Goal: Obtain resource: Download file/media

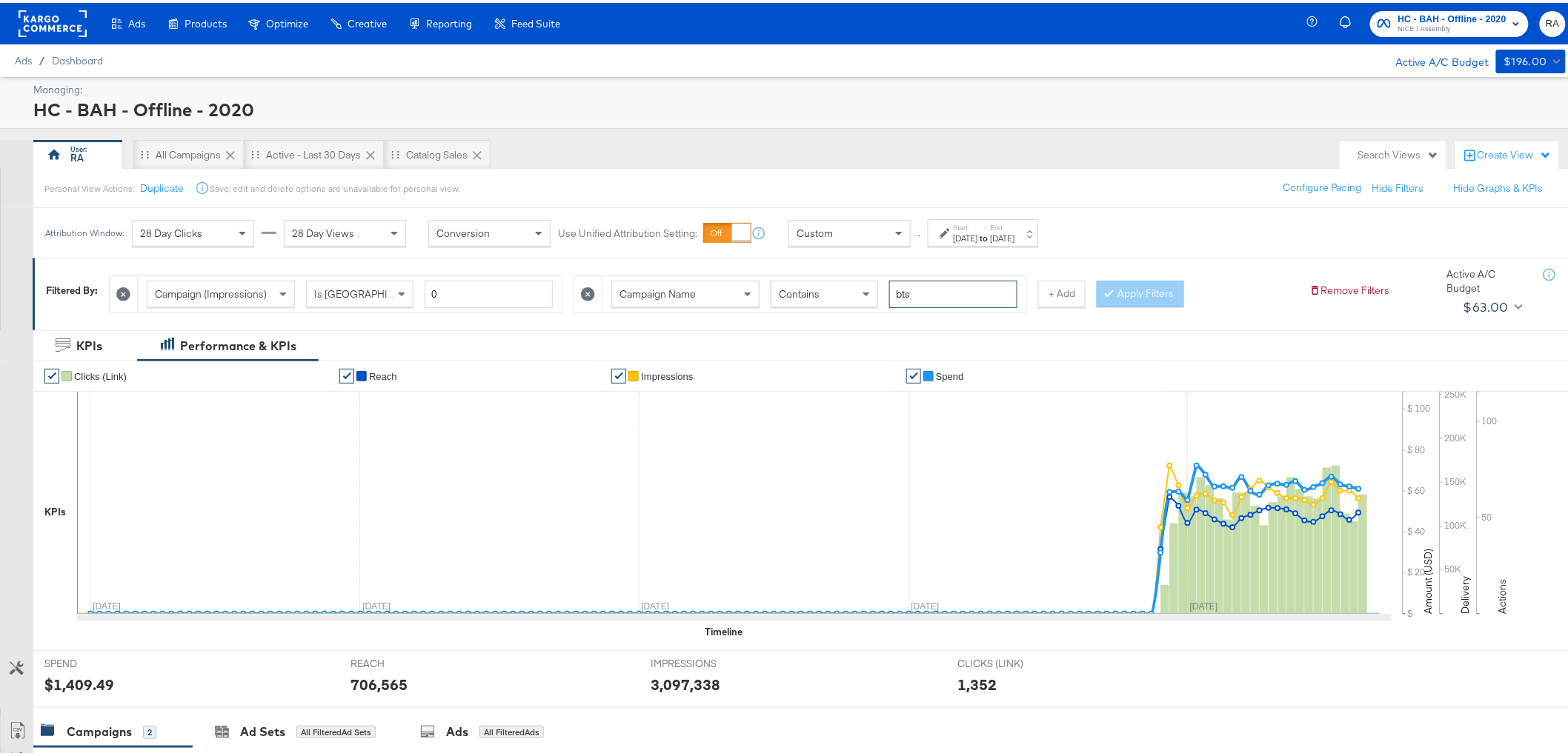
click at [936, 295] on input "bts" at bounding box center [953, 291] width 129 height 27
type input "afford"
drag, startPoint x: 1137, startPoint y: 283, endPoint x: 1106, endPoint y: 302, distance: 36.4
click at [1137, 284] on button "Apply Filters" at bounding box center [1140, 291] width 88 height 26
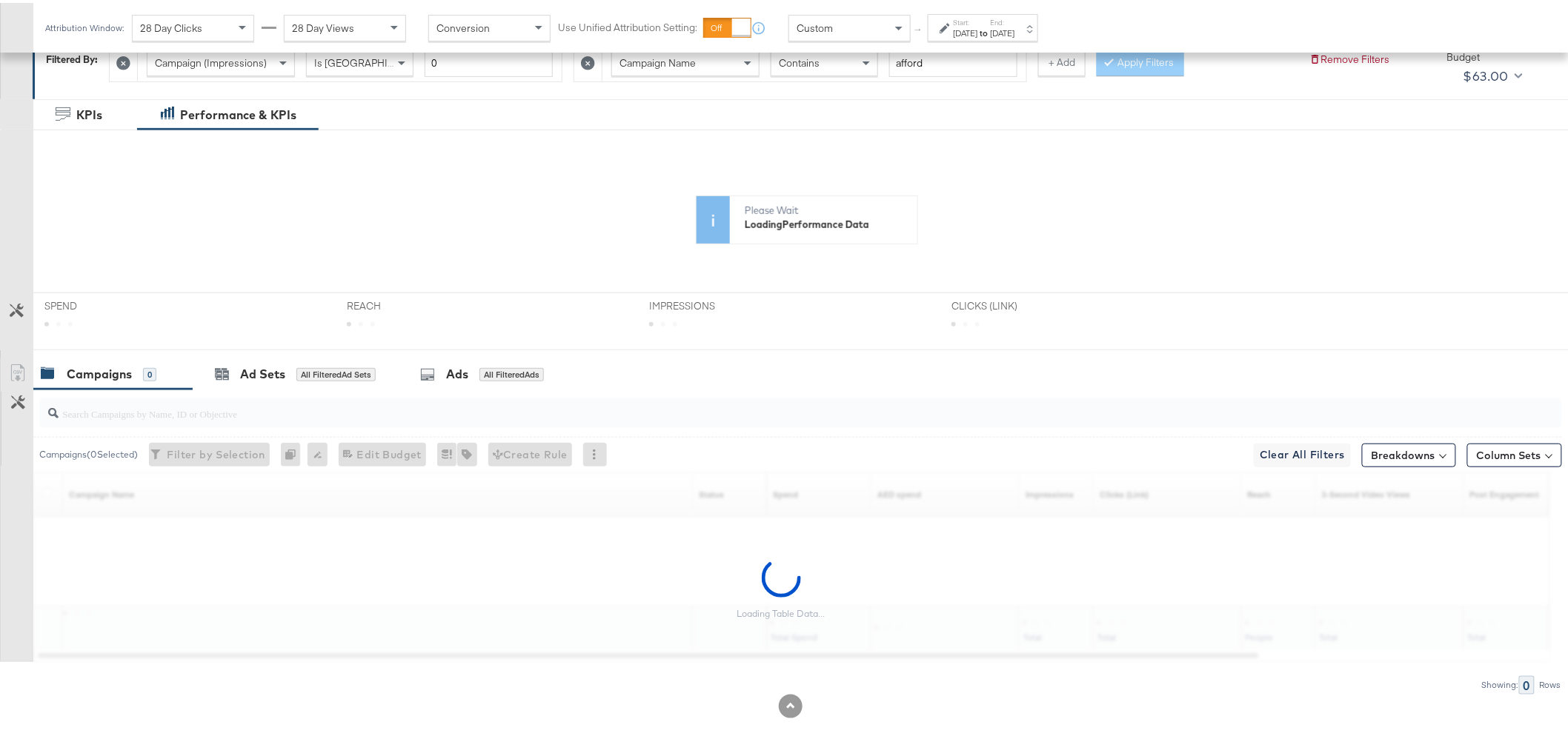
scroll to position [232, 0]
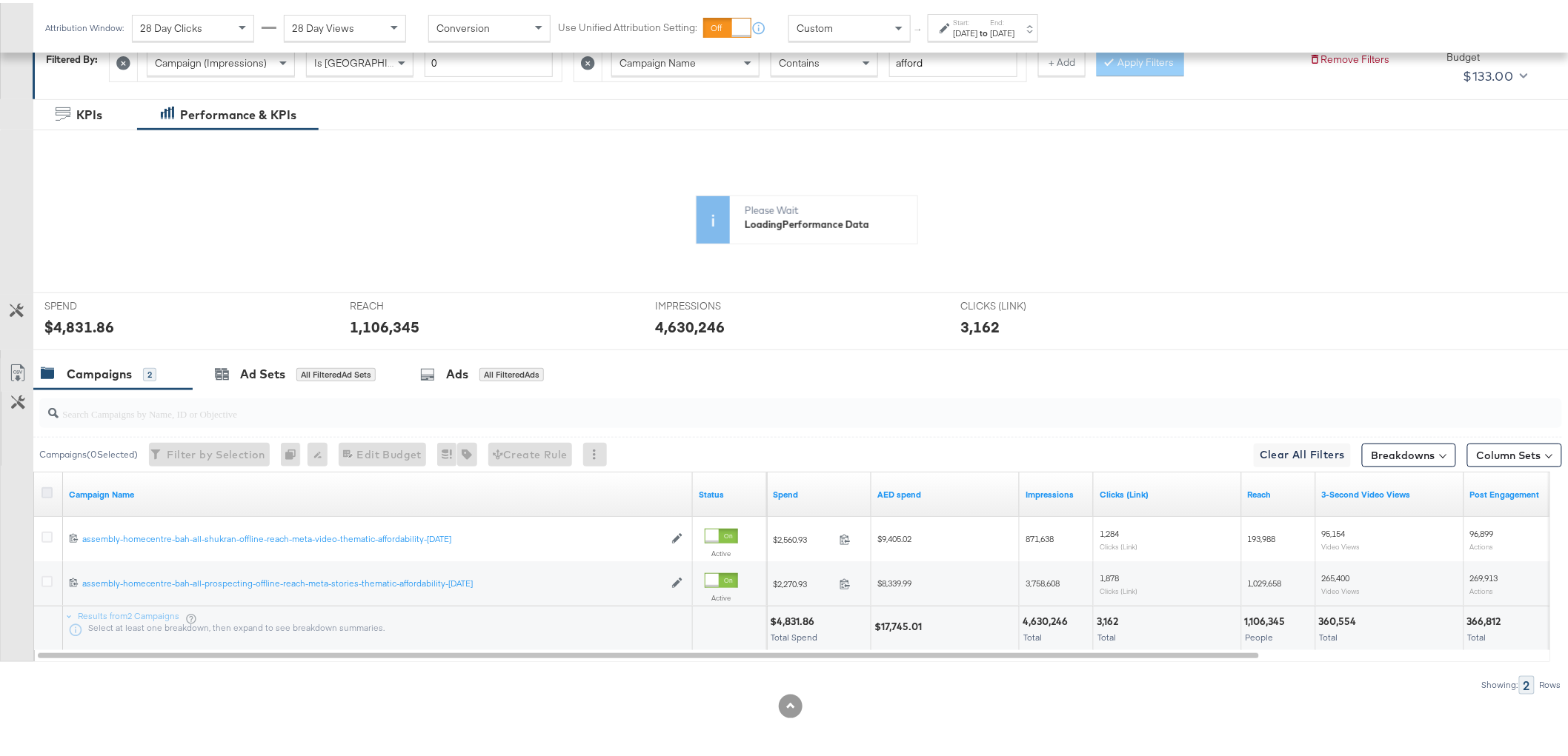
click at [46, 492] on icon at bounding box center [47, 490] width 11 height 11
click at [0, 0] on input "checkbox" at bounding box center [0, 0] width 0 height 0
click at [468, 374] on div "Ads for 2 Campaigns" at bounding box center [481, 371] width 133 height 17
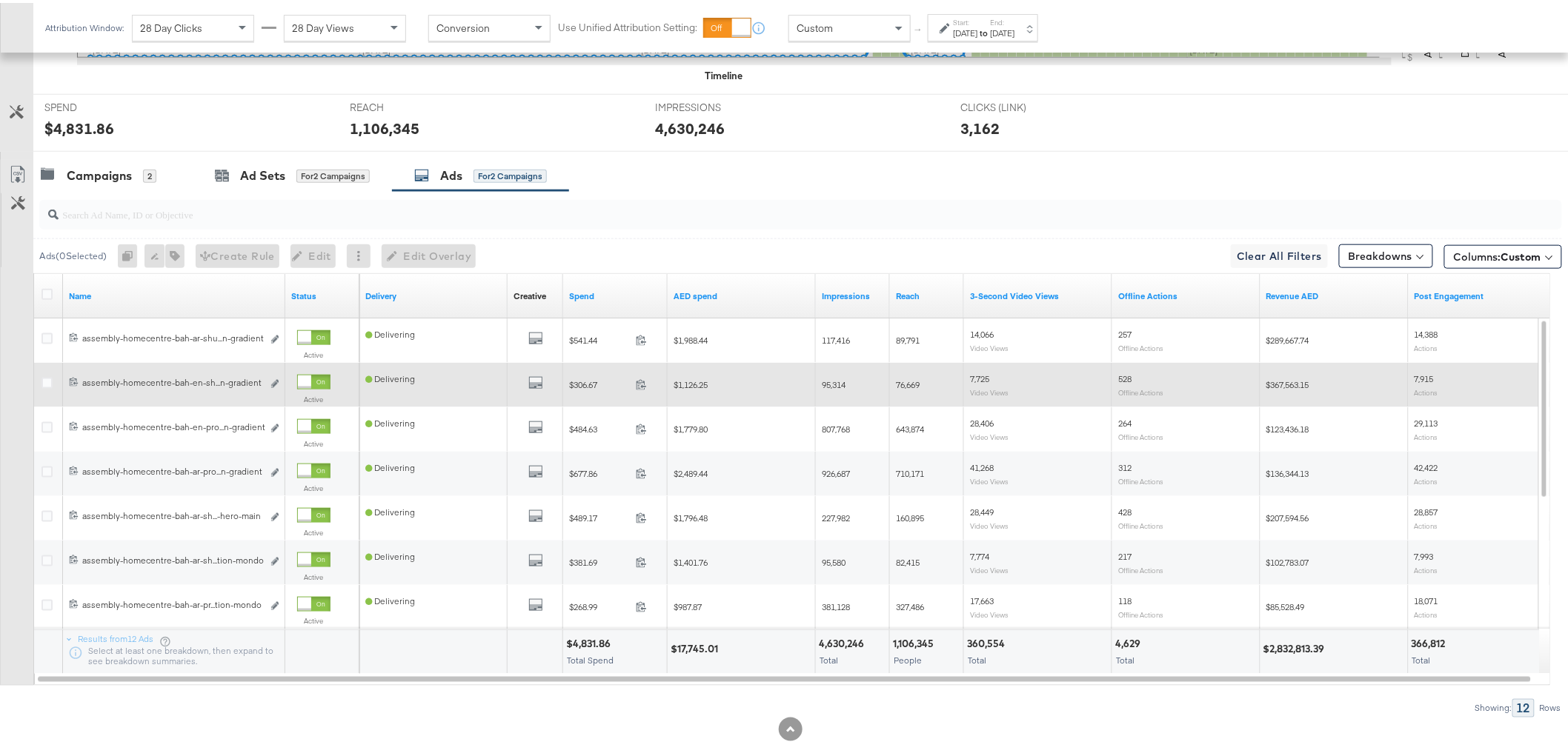
scroll to position [560, 0]
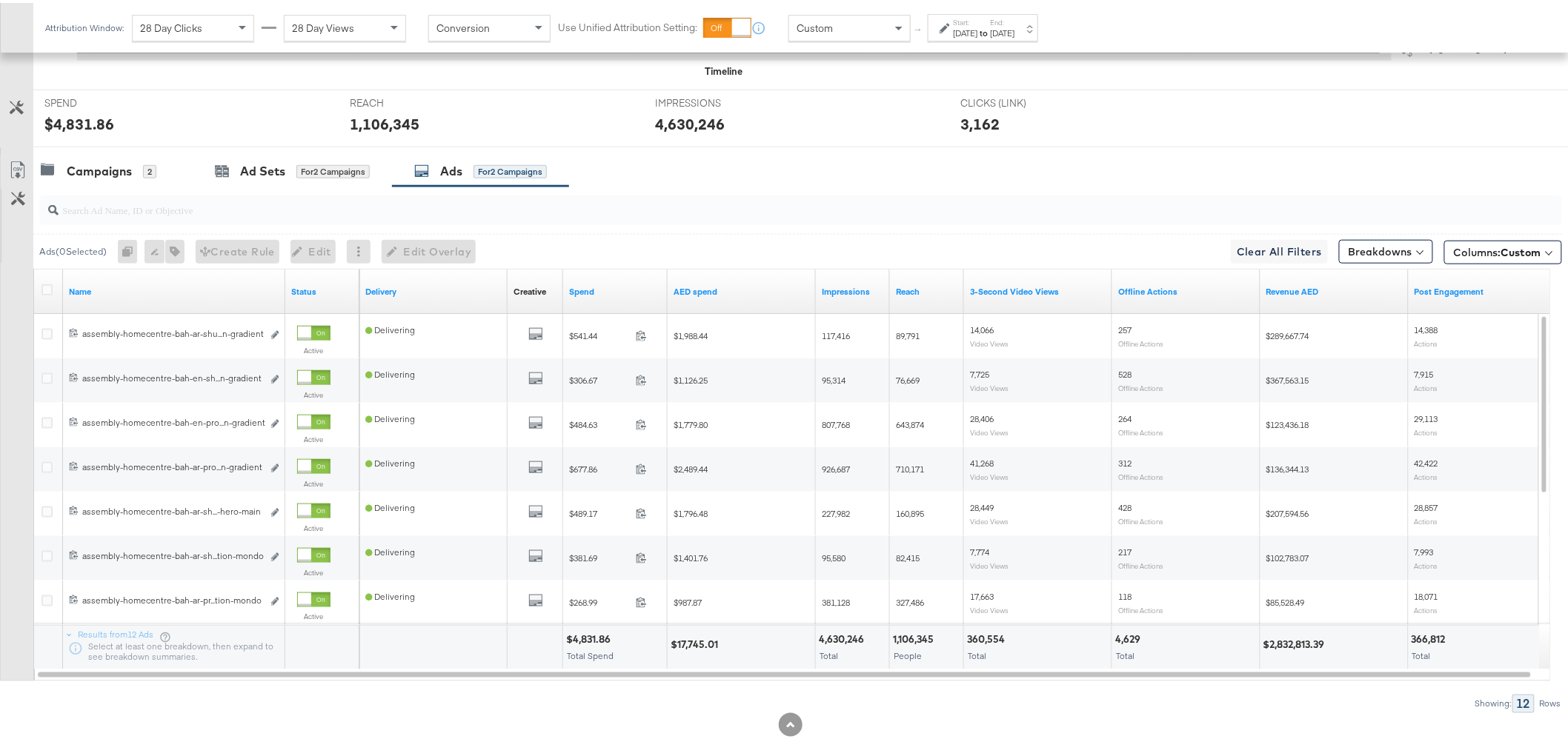
click at [46, 282] on label at bounding box center [47, 287] width 11 height 11
click at [0, 0] on input "checkbox" at bounding box center [0, 0] width 0 height 0
click at [12, 168] on icon at bounding box center [18, 168] width 18 height 18
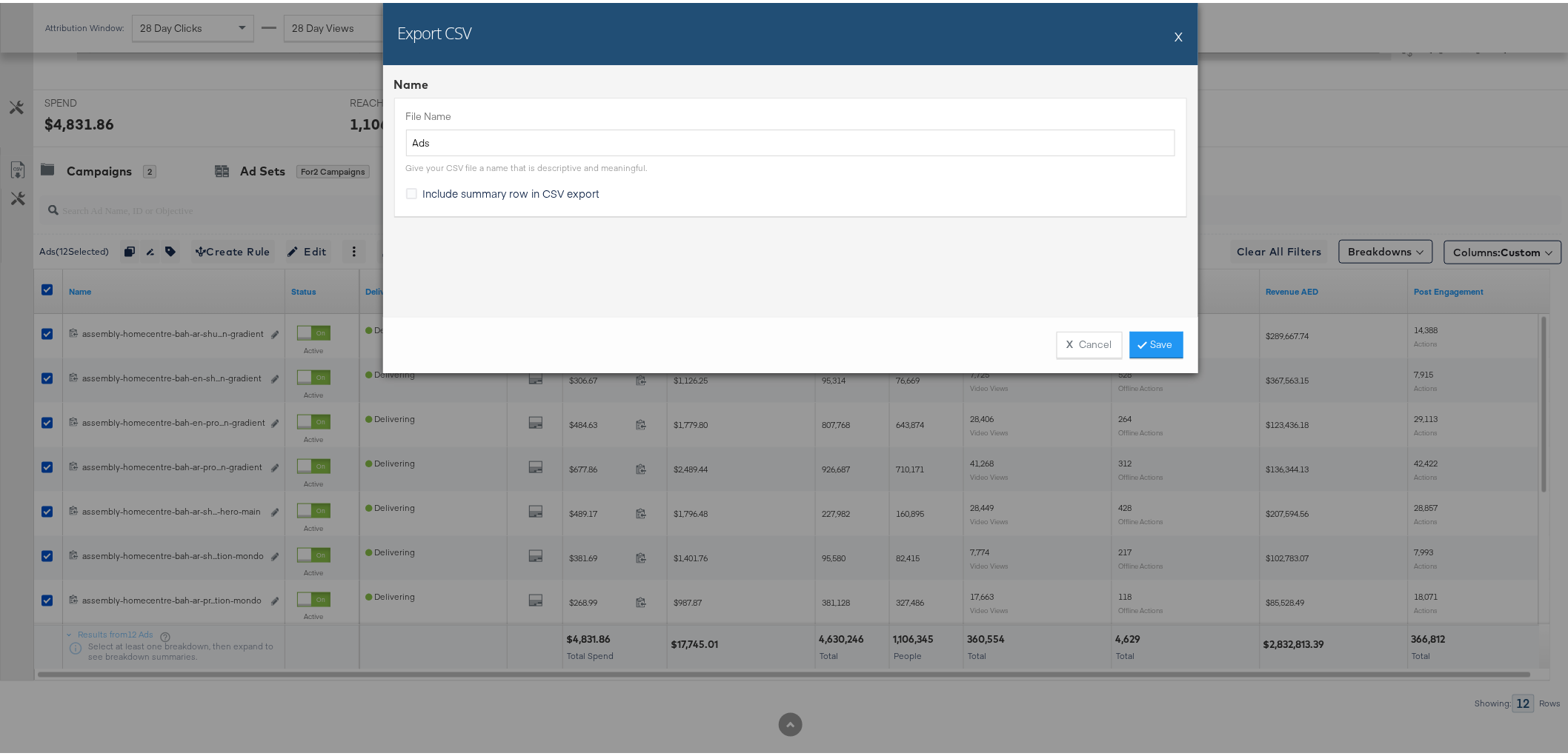
click at [1157, 362] on div "X Cancel Save" at bounding box center [790, 342] width 815 height 57
click at [1148, 337] on link "Save" at bounding box center [1156, 342] width 53 height 26
